Goal: Task Accomplishment & Management: Manage account settings

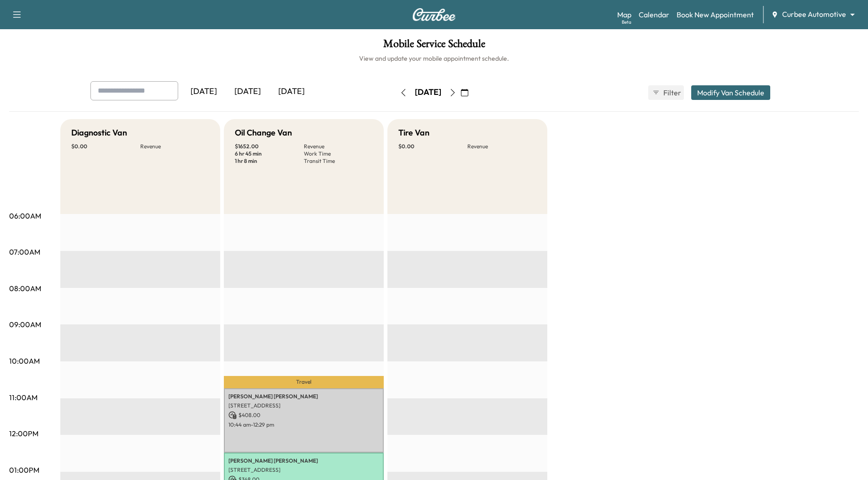
scroll to position [270, 0]
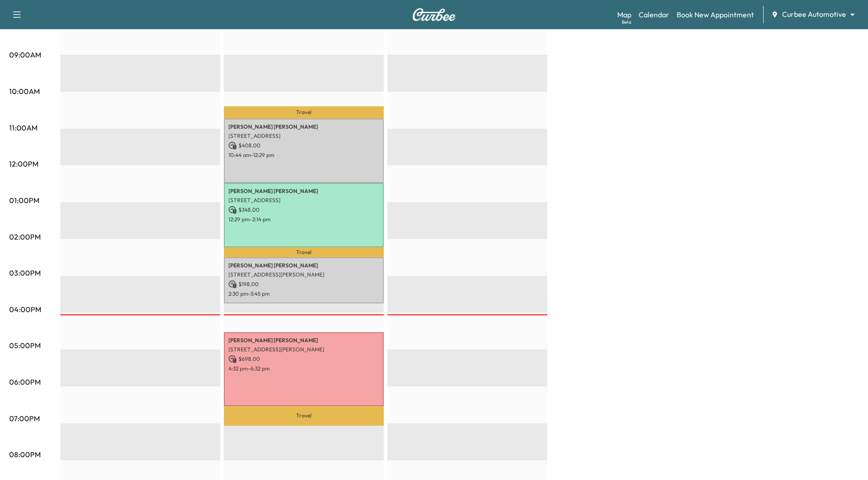
click at [622, 245] on div "Diagnostic Van $ 0.00 Revenue EST Start Oil Change Van $ 1652.00 Revenue 6 hr 4…" at bounding box center [459, 191] width 798 height 685
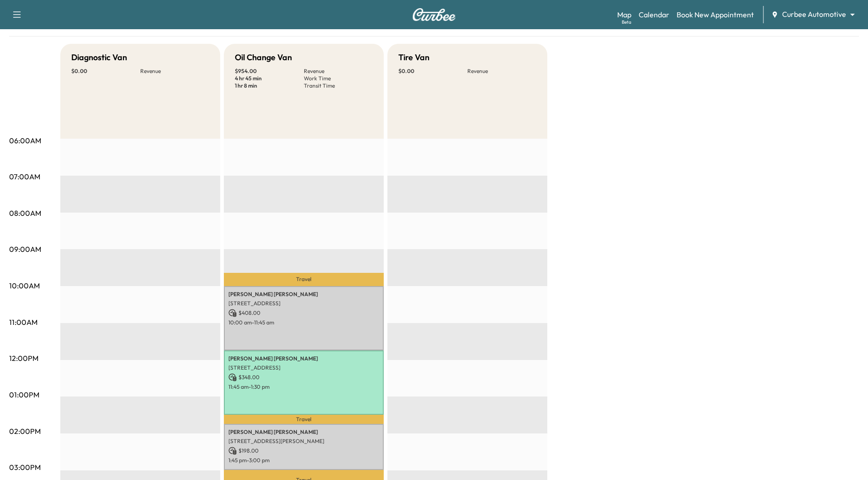
scroll to position [7, 0]
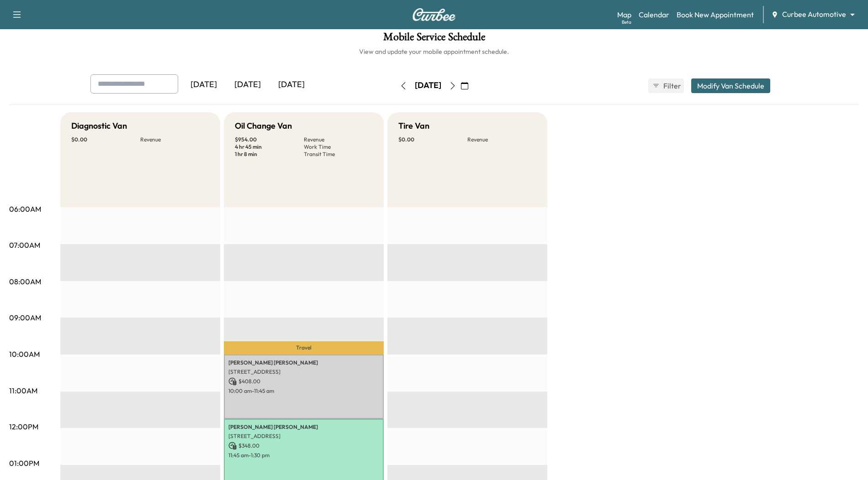
click at [456, 87] on icon "button" at bounding box center [452, 85] width 7 height 7
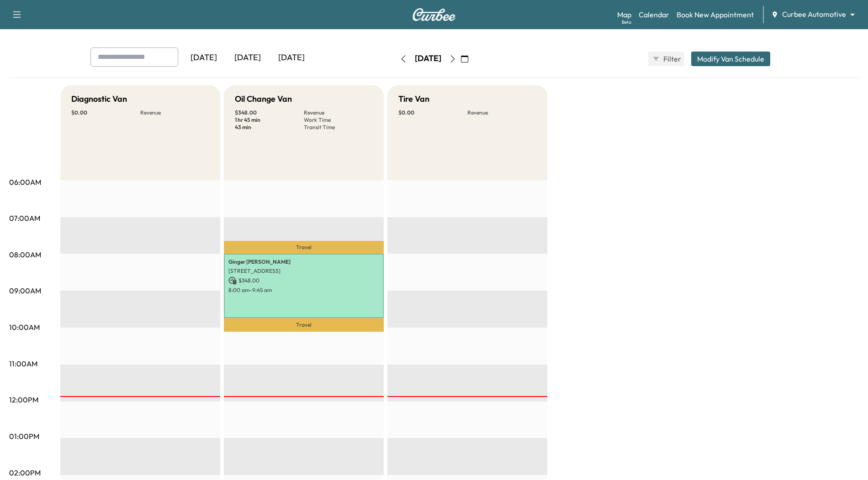
scroll to position [49, 0]
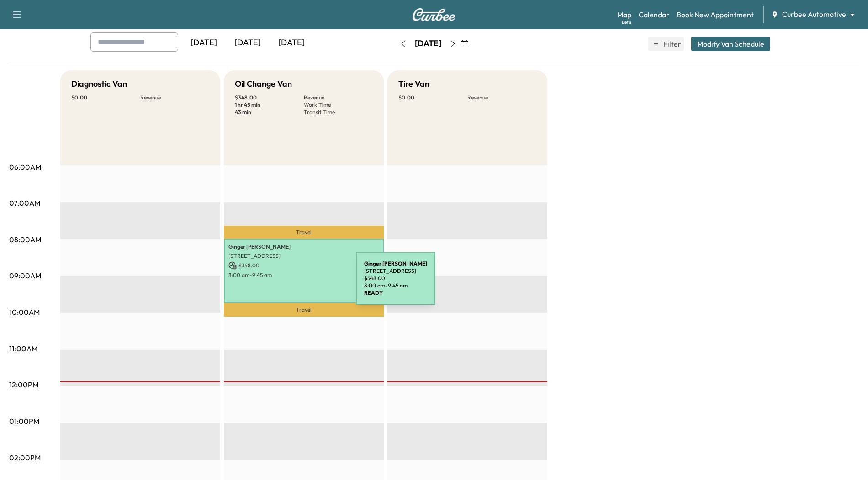
click at [287, 284] on div "Ginger Lopez 333 W Camden St, Baltimore, MD 21201, USA $ 348.00 8:00 am - 9:45 …" at bounding box center [304, 271] width 160 height 64
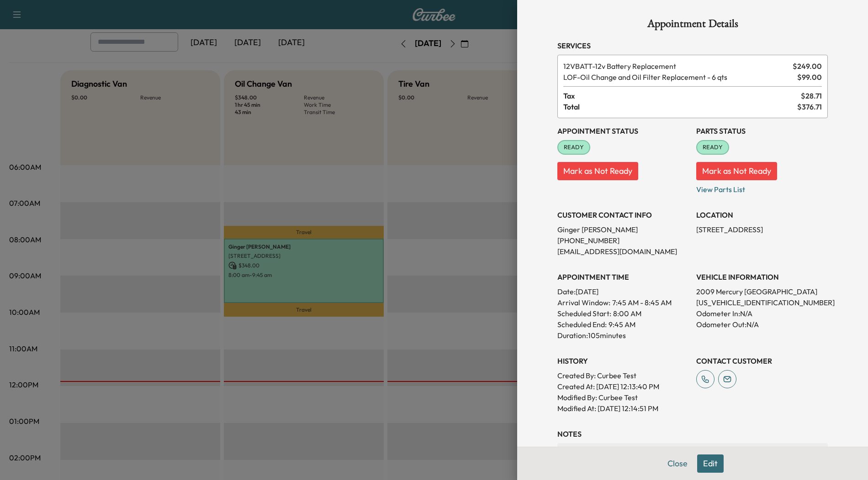
click at [710, 462] on button "Edit" at bounding box center [710, 464] width 26 height 18
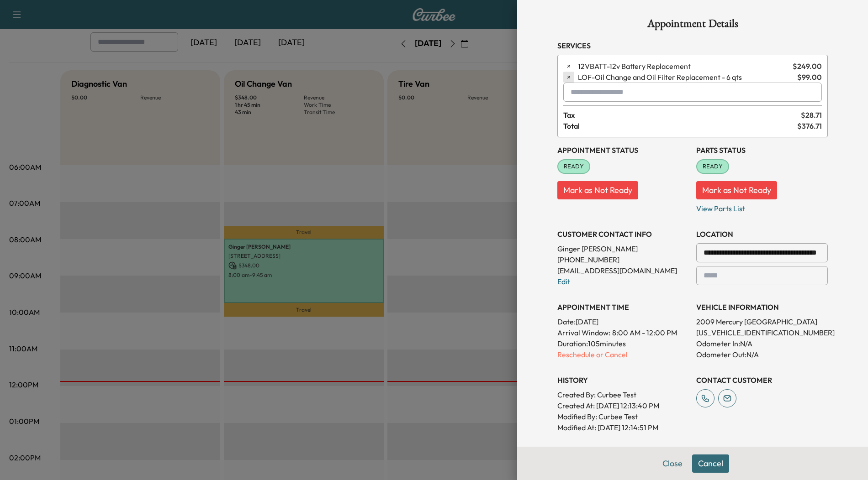
click at [568, 78] on icon "button" at bounding box center [568, 77] width 6 height 6
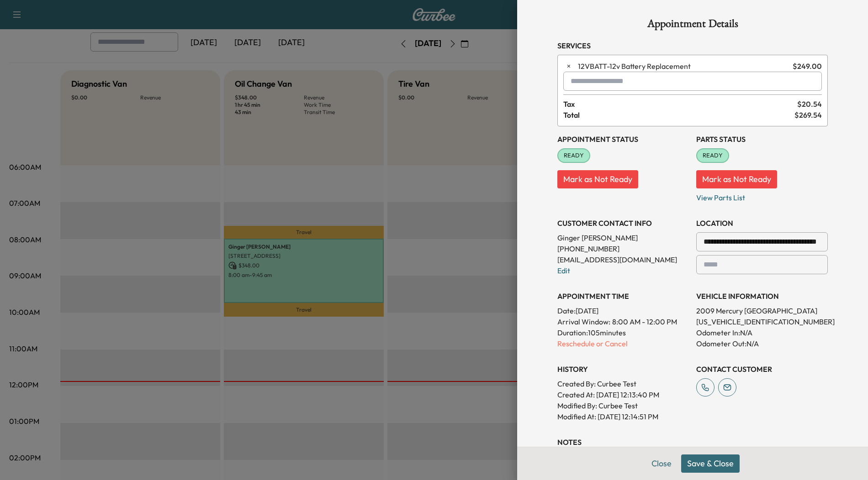
click at [641, 77] on input "text" at bounding box center [692, 81] width 258 height 19
type input "*"
click at [624, 104] on p "FUELCLNR - Fuel System Cleaner" at bounding box center [663, 105] width 192 height 13
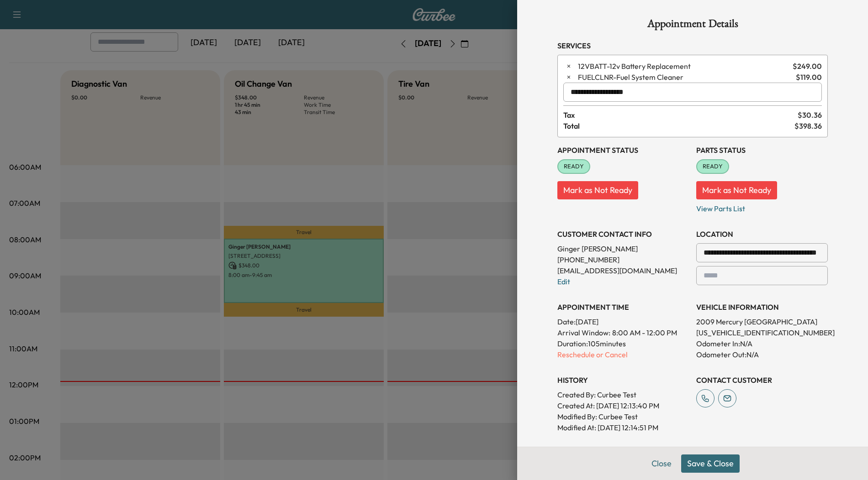
type input "**********"
click at [721, 465] on button "Save & Close" at bounding box center [710, 464] width 58 height 18
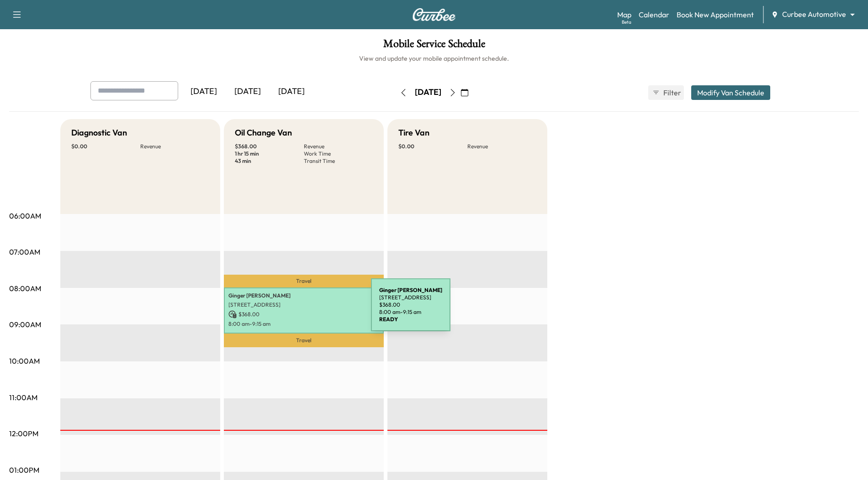
click at [302, 310] on p "$ 368.00" at bounding box center [303, 314] width 151 height 8
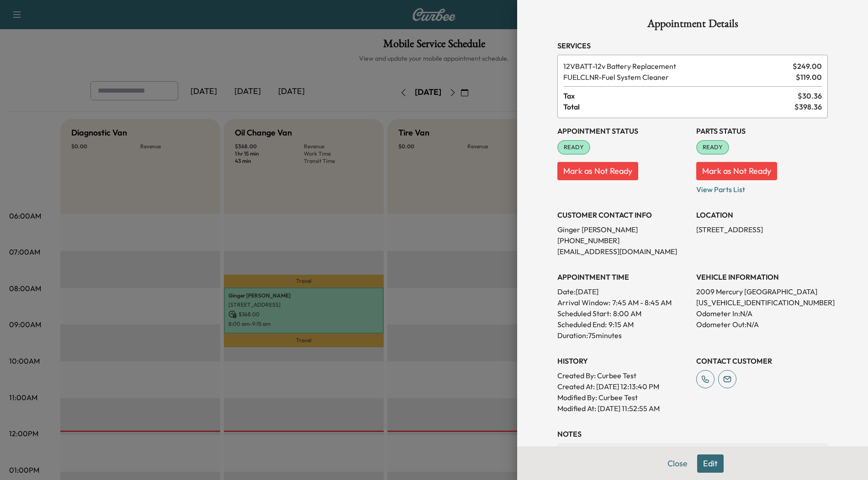
click at [710, 460] on button "Edit" at bounding box center [710, 464] width 26 height 18
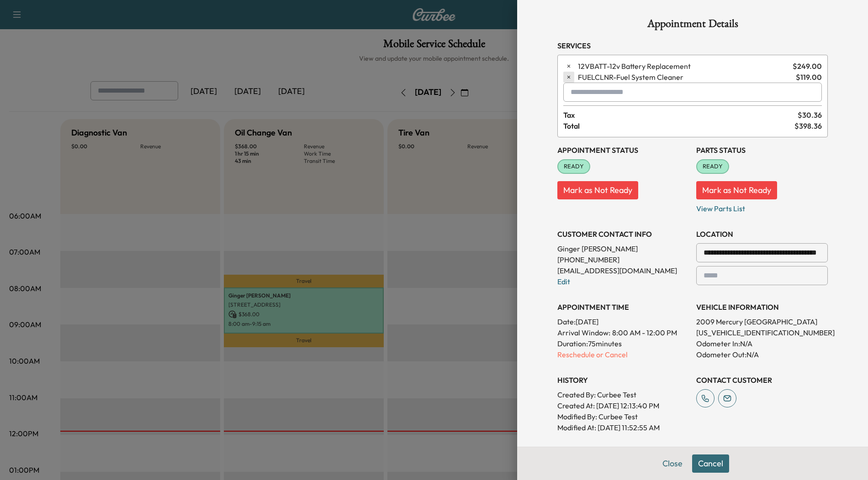
click at [569, 76] on icon "button" at bounding box center [568, 77] width 6 height 6
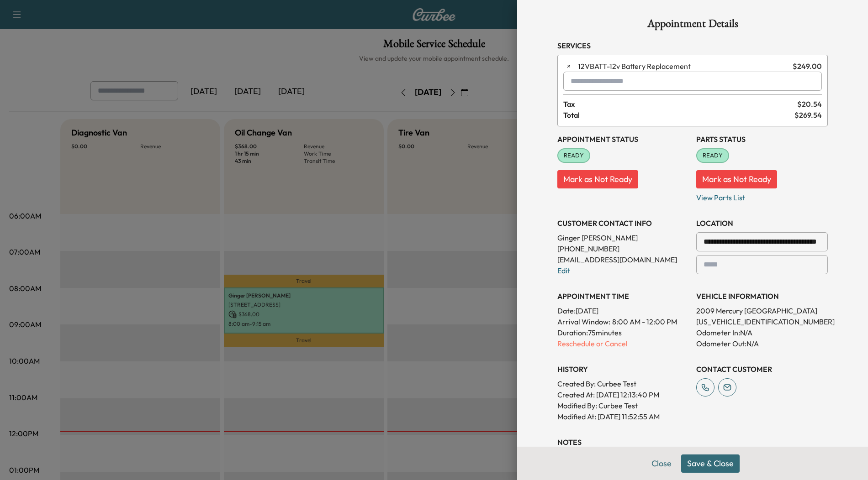
click at [604, 82] on input "text" at bounding box center [692, 81] width 258 height 19
click at [622, 109] on p "BELT - Engine Belt Replacement" at bounding box center [662, 104] width 191 height 13
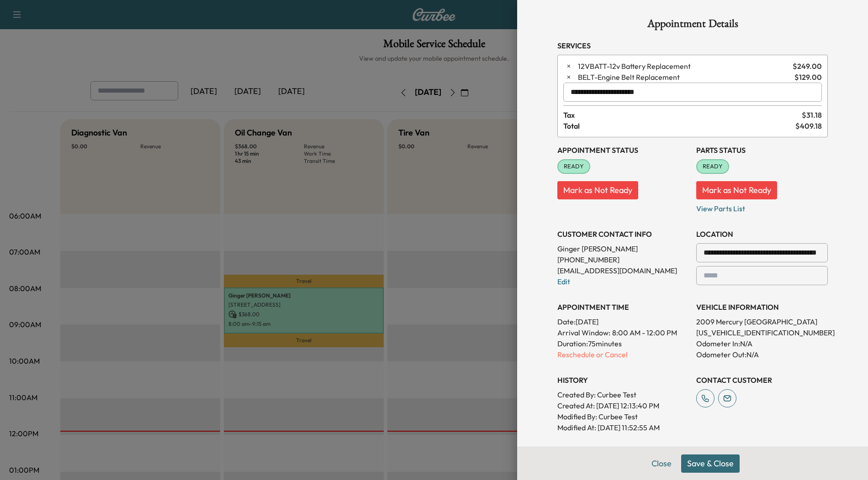
type input "**********"
click at [711, 462] on button "Save & Close" at bounding box center [710, 464] width 58 height 18
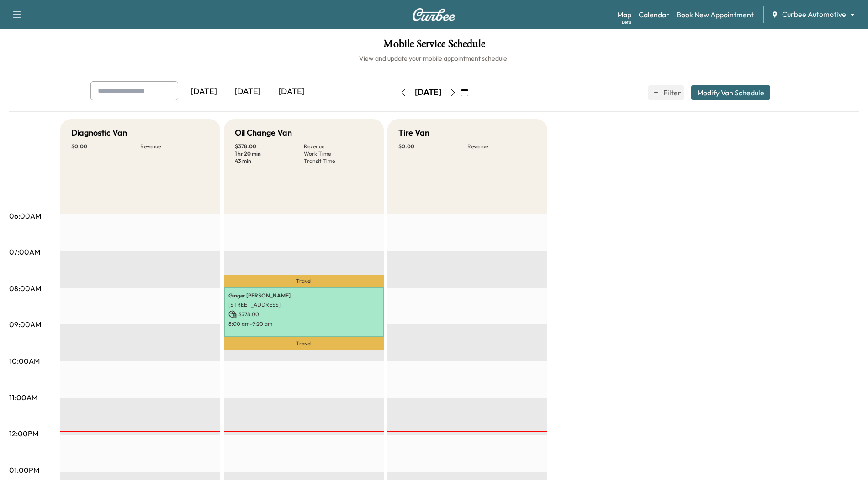
click at [456, 90] on icon "button" at bounding box center [452, 92] width 7 height 7
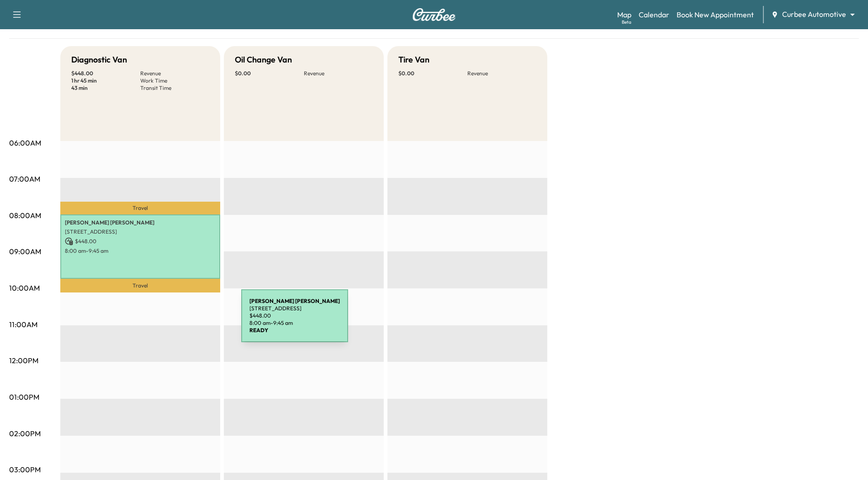
scroll to position [74, 0]
